Goal: Transaction & Acquisition: Purchase product/service

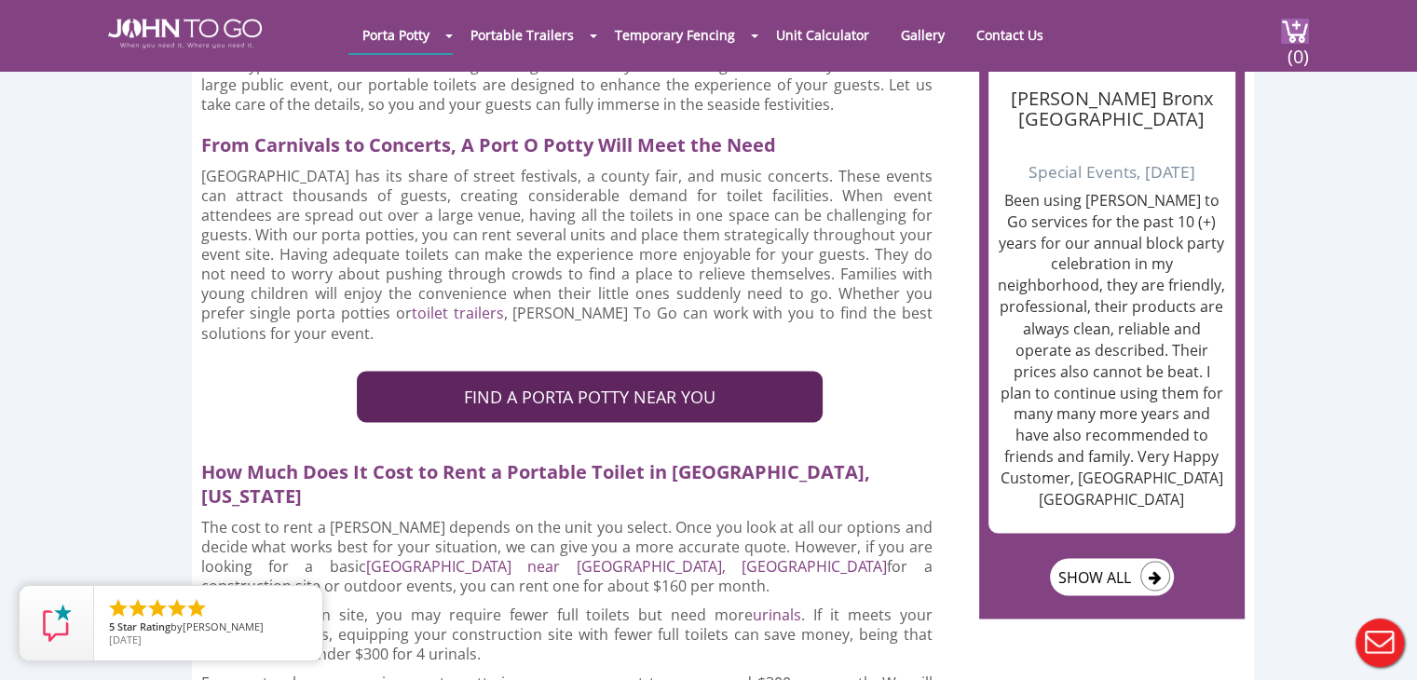
scroll to position [3074, 0]
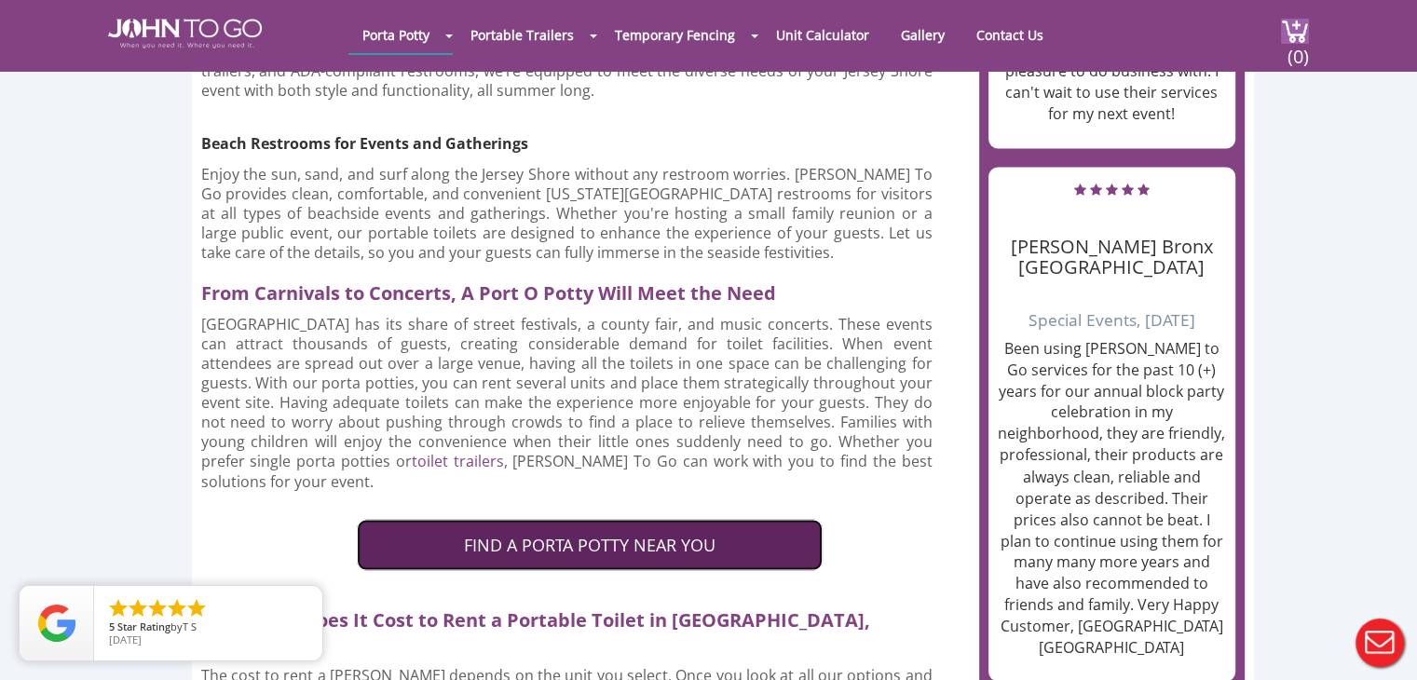
click at [503, 519] on link "FIND A PORTA POTTY NEAR YOU" at bounding box center [590, 545] width 466 height 52
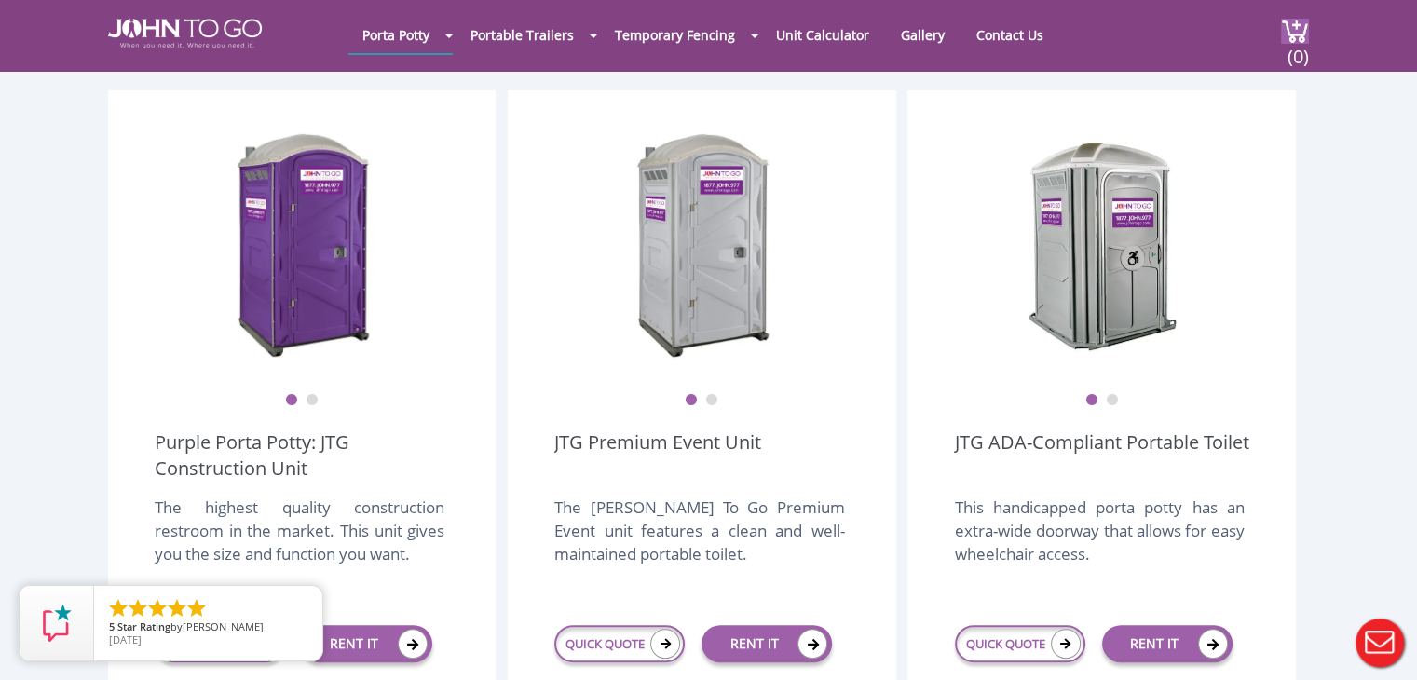
scroll to position [559, 0]
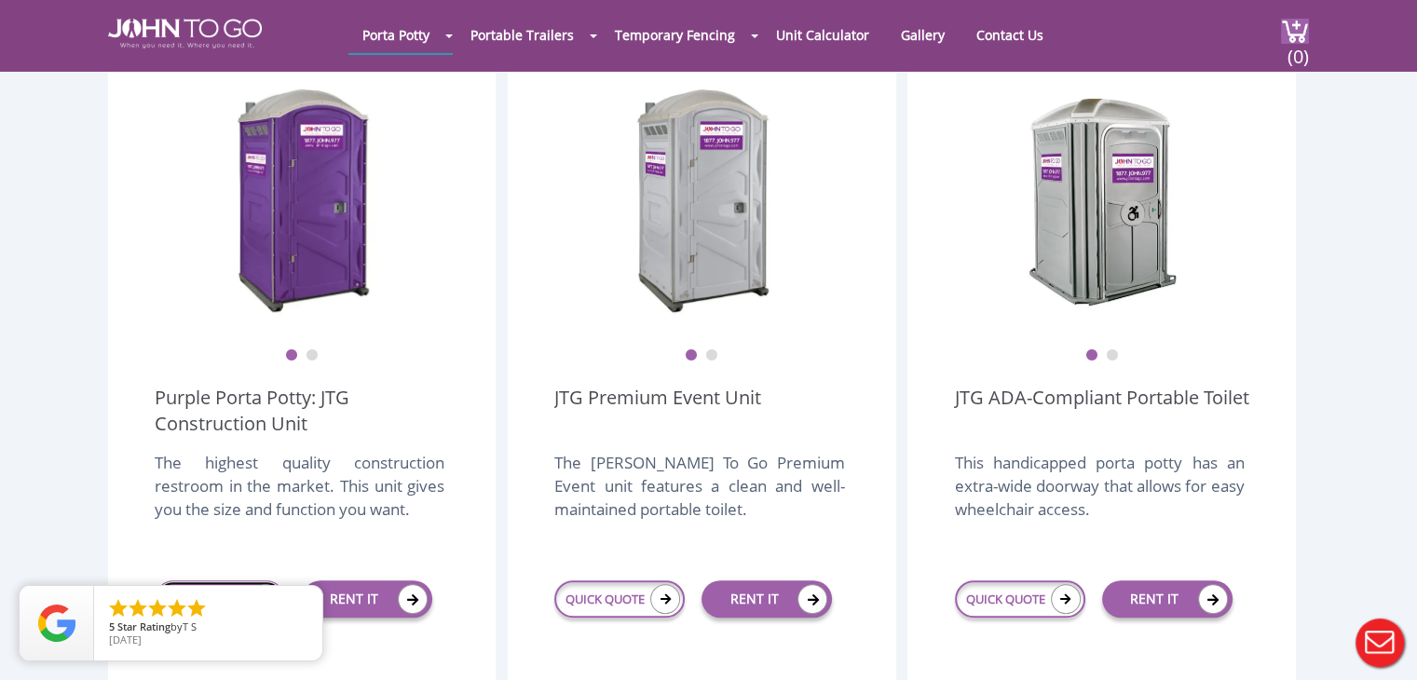
click at [252, 584] on icon at bounding box center [266, 599] width 30 height 30
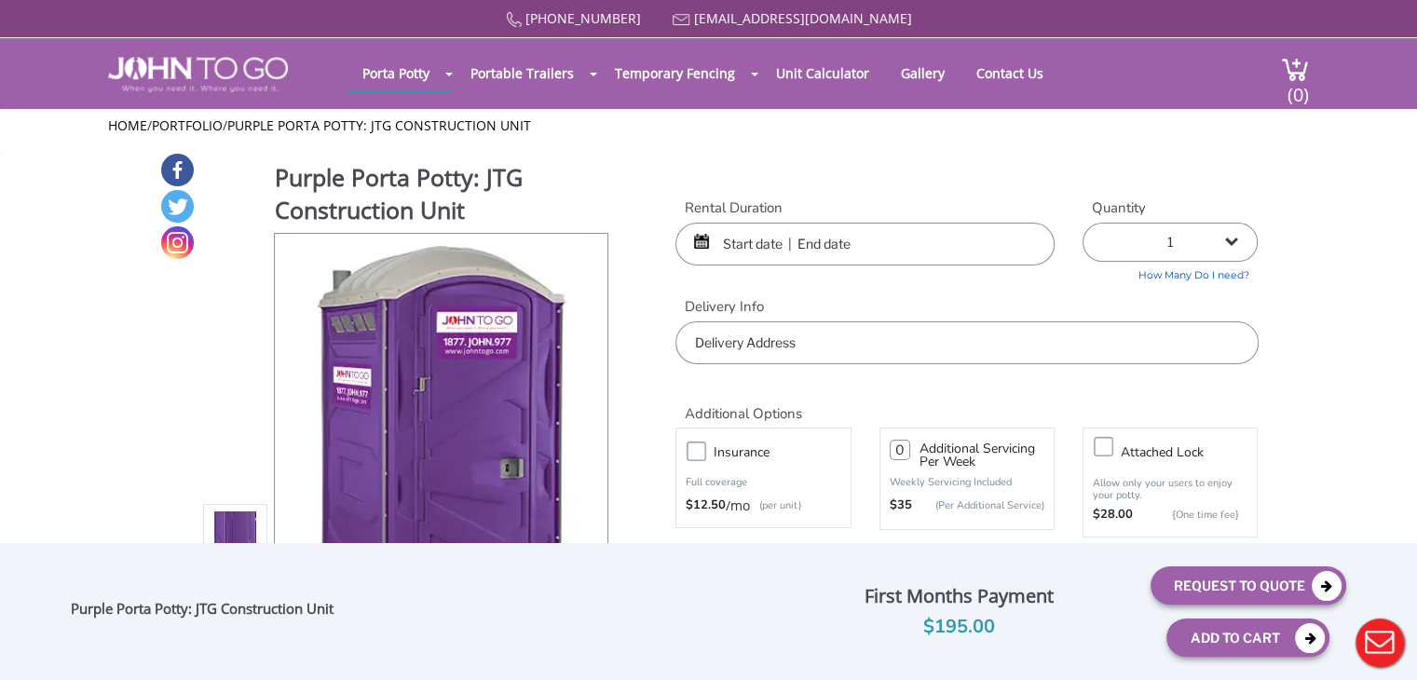
click at [728, 241] on input "text" at bounding box center [864, 244] width 379 height 43
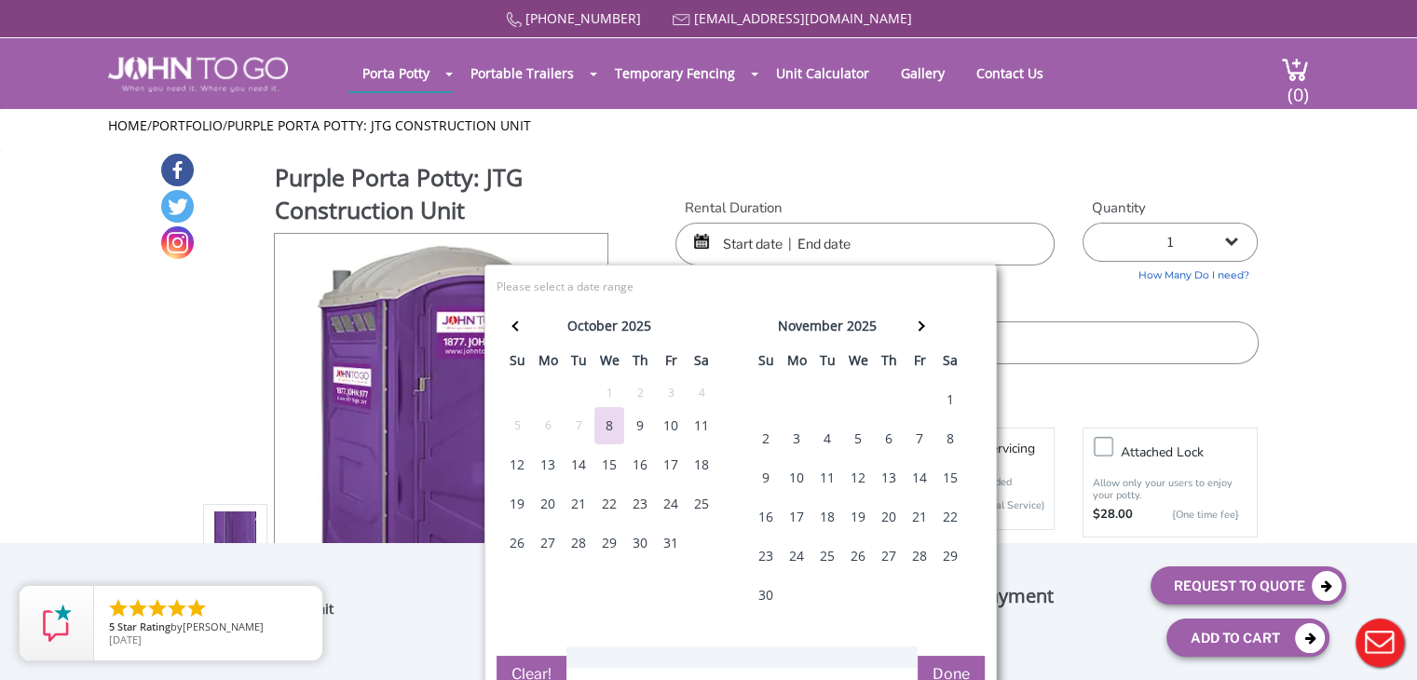
click at [669, 469] on div "17" at bounding box center [671, 464] width 30 height 37
click at [547, 508] on div "20" at bounding box center [548, 503] width 30 height 37
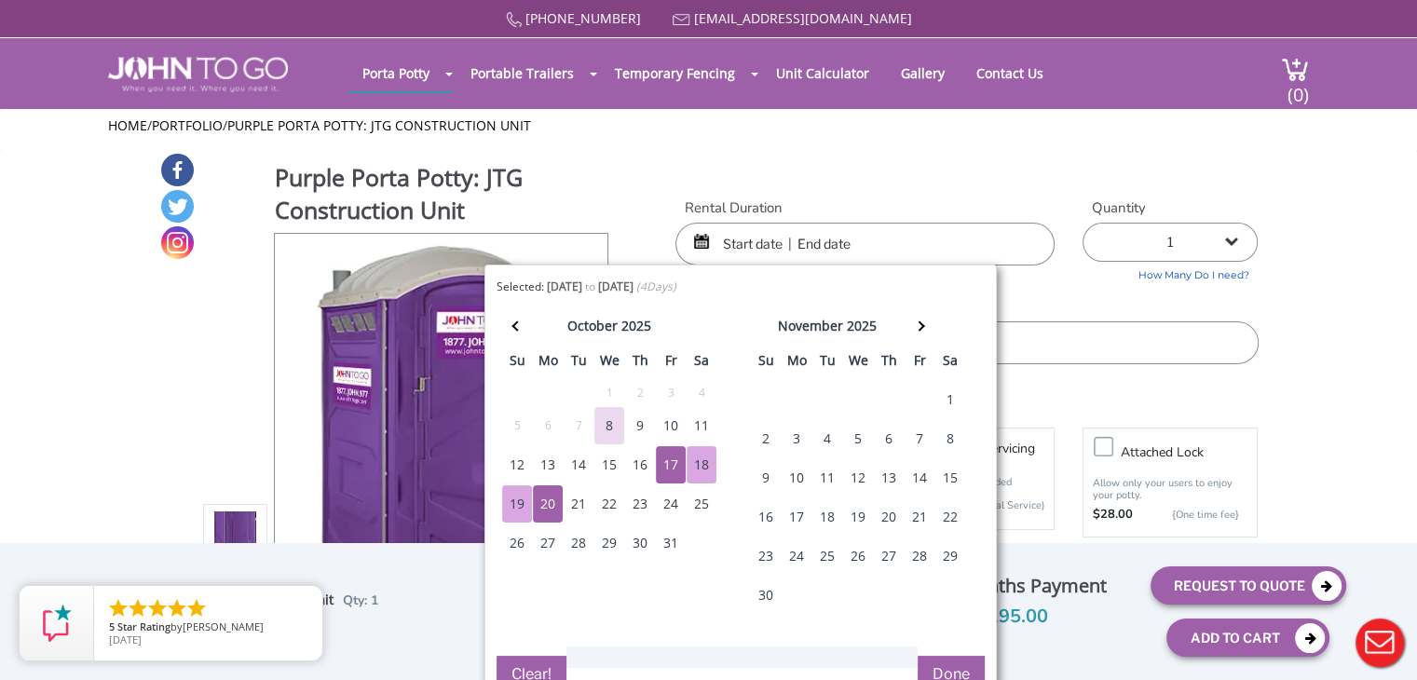
type input "10/17/2025 to 10/20/2025"
click at [822, 157] on div "Purple Porta Potty: JTG Construction Unit View feature & specs Download Pdf Pro…" at bounding box center [708, 440] width 1099 height 577
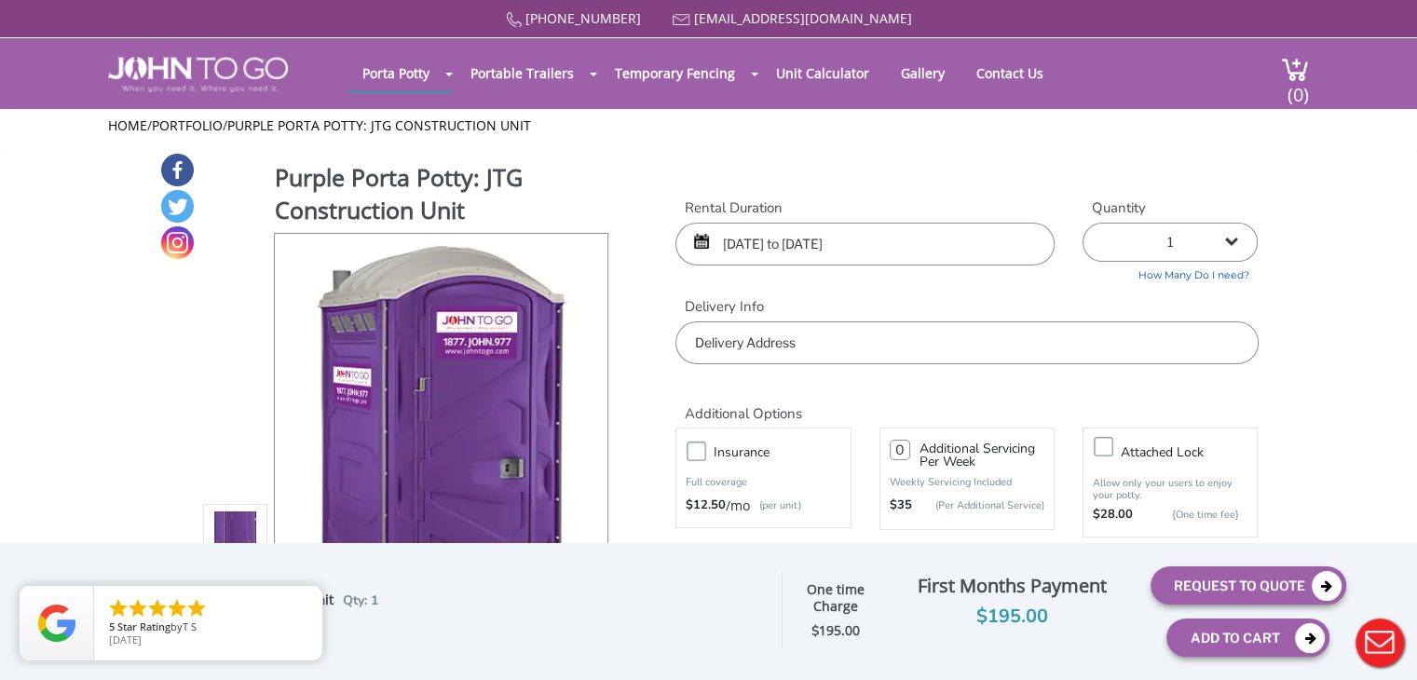
click at [840, 346] on input "text" at bounding box center [966, 342] width 582 height 43
click at [778, 333] on input "text" at bounding box center [966, 342] width 582 height 43
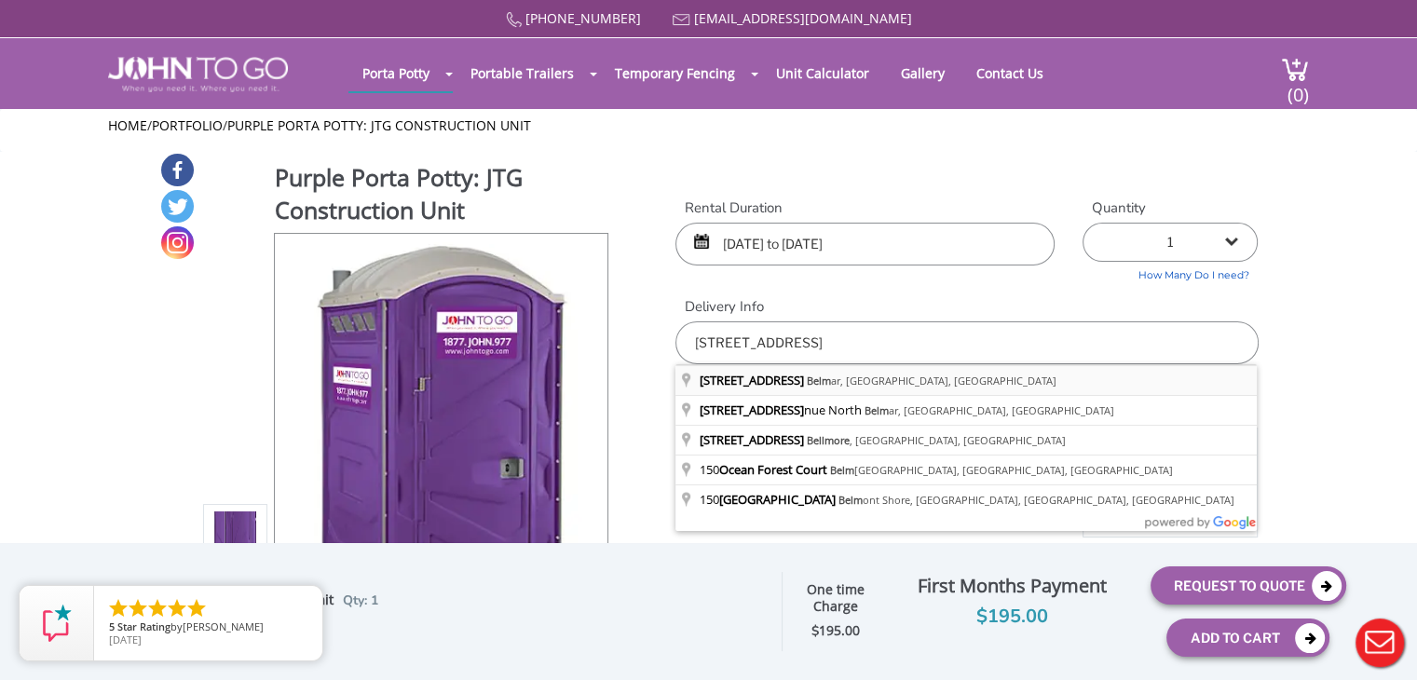
type input "150 Ocean Ave, Belmar, NJ, USA"
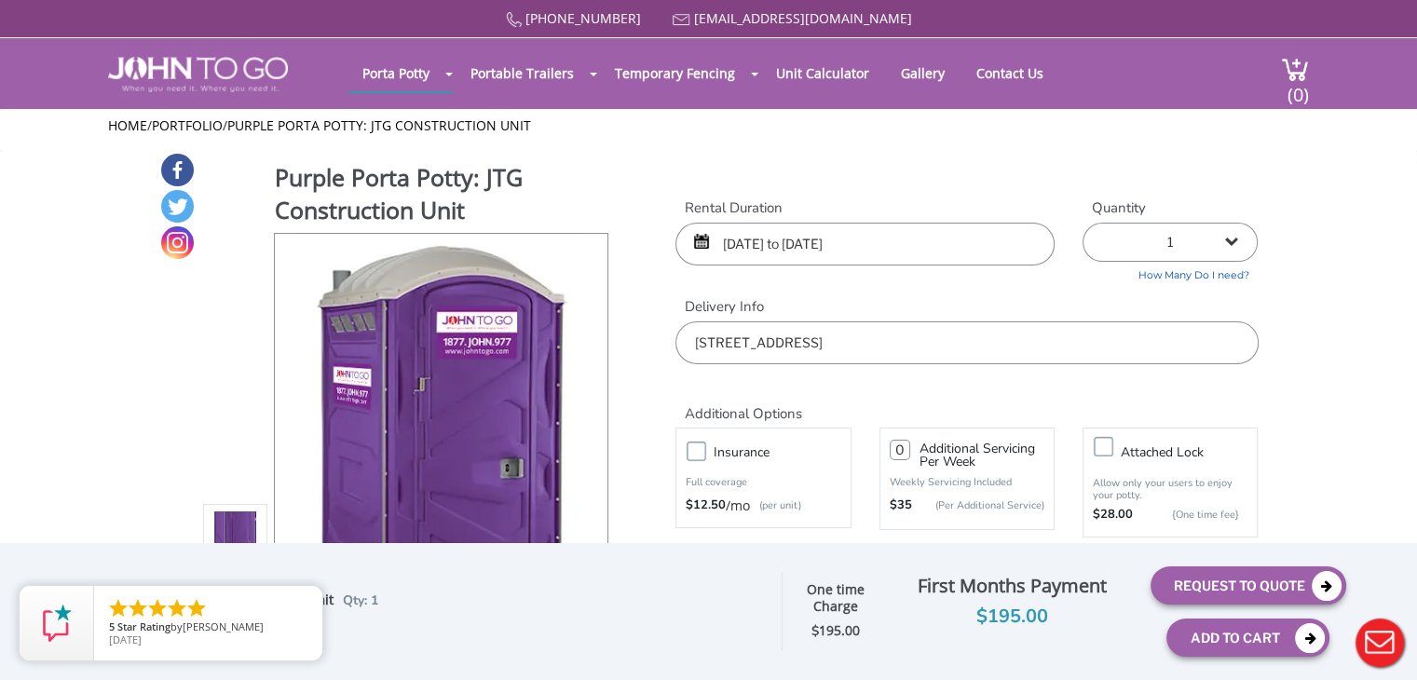
click at [1144, 254] on select "1 2 (5% discount) 3 (8% discount) 4 (10% discount) 5 (12% discount) 6 (12% disc…" at bounding box center [1170, 242] width 175 height 39
select select "4"
click at [1083, 223] on select "1 2 (5% discount) 3 (8% discount) 4 (10% discount) 5 (12% discount) 6 (12% disc…" at bounding box center [1170, 242] width 175 height 39
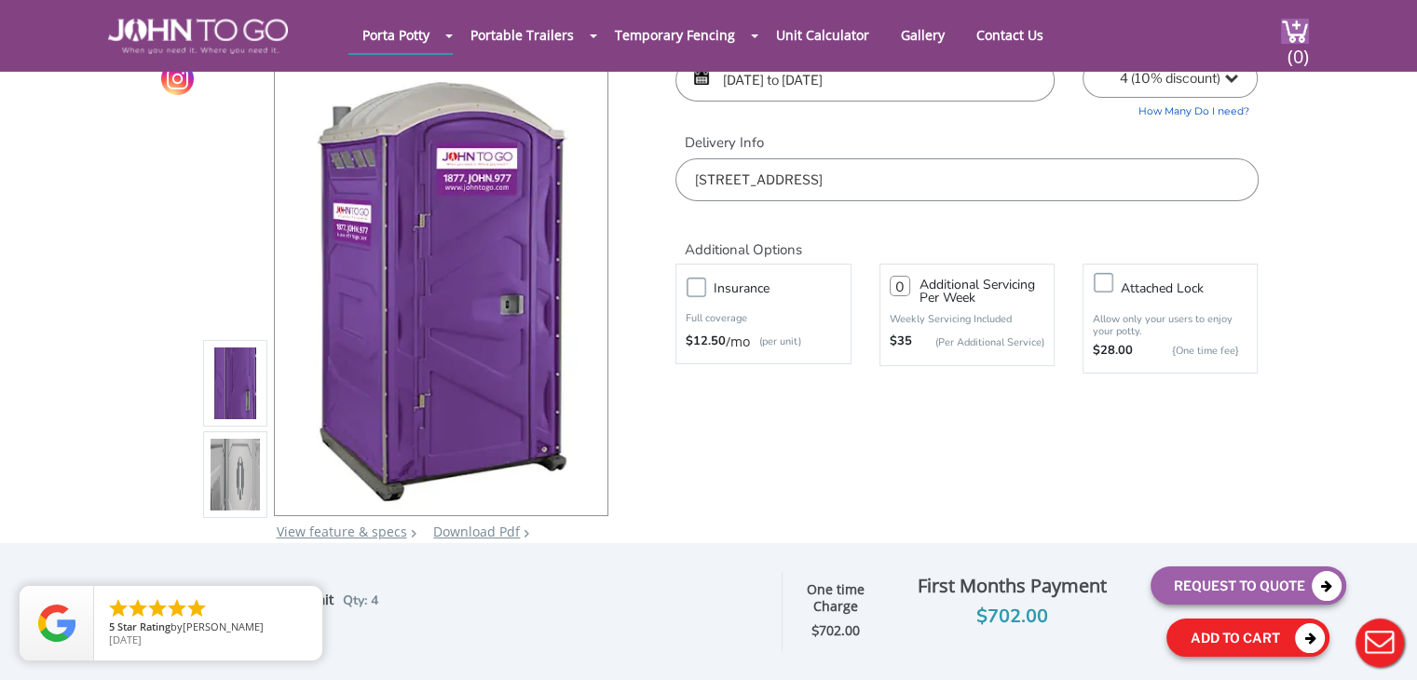
click at [1215, 635] on button "Add To Cart" at bounding box center [1247, 638] width 163 height 38
